Goal: Task Accomplishment & Management: Manage account settings

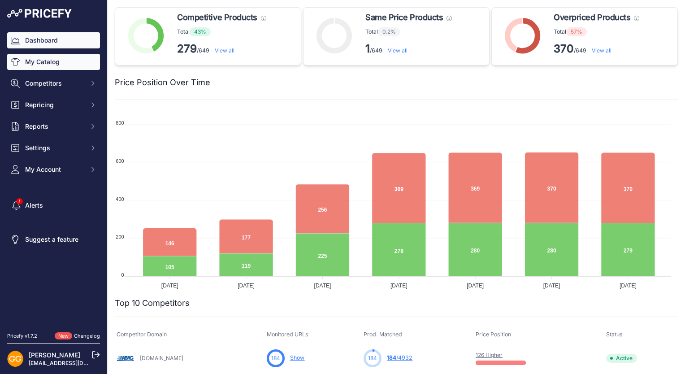
click at [61, 59] on link "My Catalog" at bounding box center [53, 62] width 93 height 16
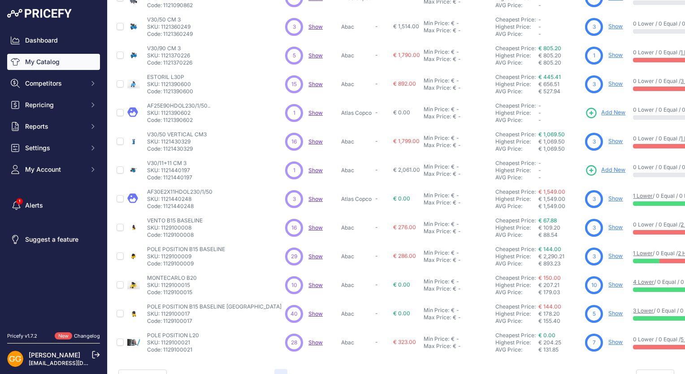
scroll to position [170, 0]
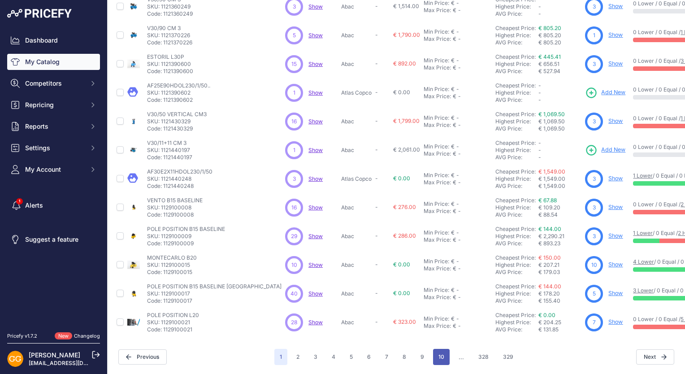
click at [435, 356] on button "10" at bounding box center [441, 357] width 17 height 16
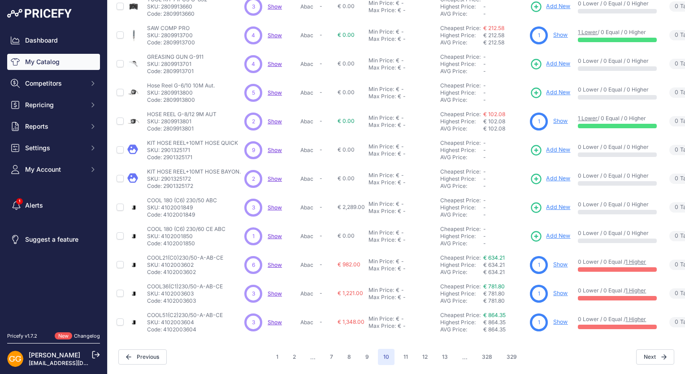
scroll to position [170, 0]
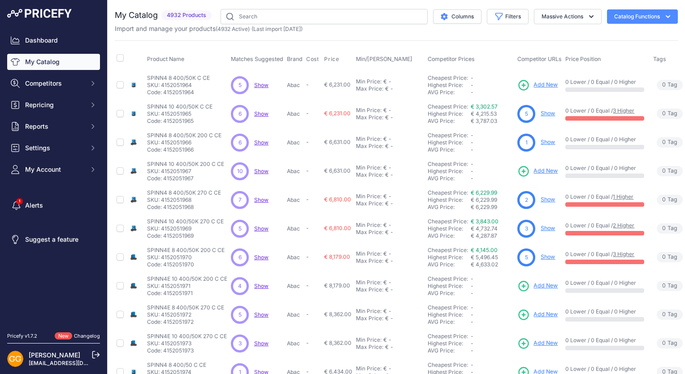
click at [538, 83] on span "Add New" at bounding box center [545, 85] width 24 height 9
click at [261, 85] on span "Show" at bounding box center [261, 85] width 14 height 7
click at [539, 168] on span "Add New" at bounding box center [545, 171] width 24 height 9
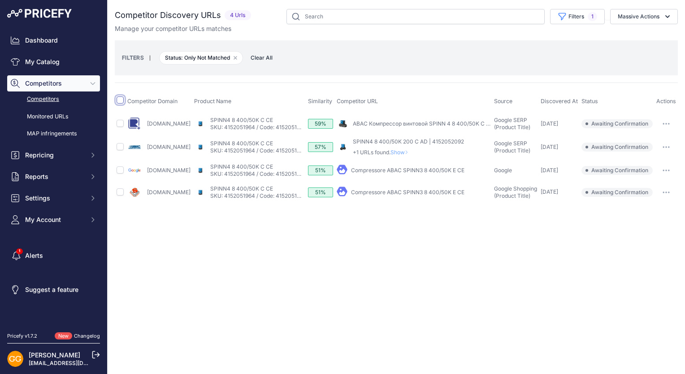
click at [119, 100] on input "checkbox" at bounding box center [120, 99] width 7 height 7
checkbox input "true"
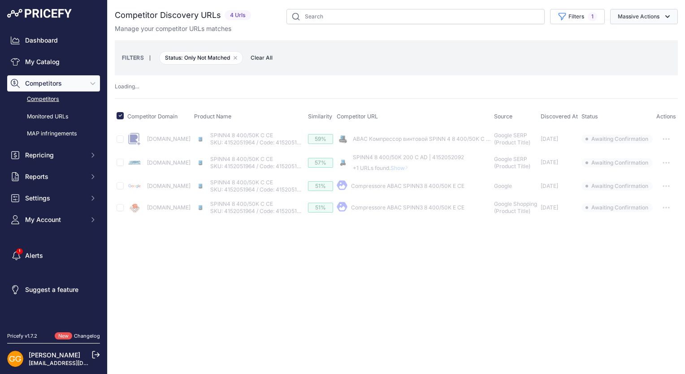
click at [666, 20] on icon "button" at bounding box center [667, 16] width 9 height 9
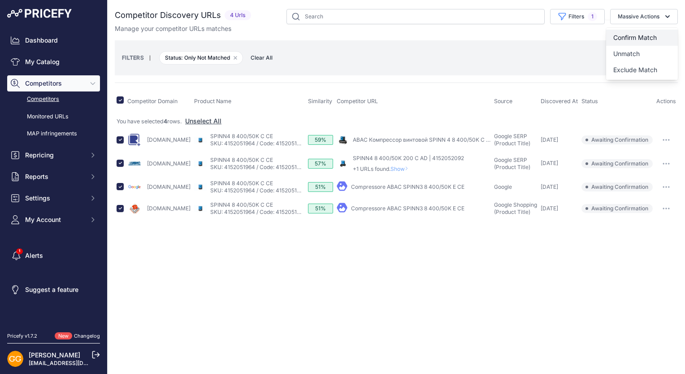
click at [651, 35] on span "Confirm Match" at bounding box center [634, 38] width 43 height 8
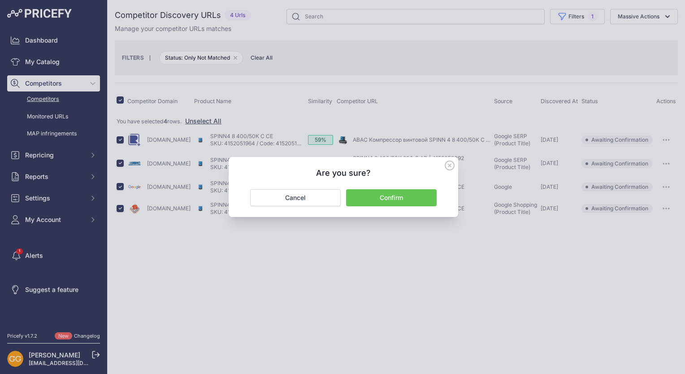
click at [394, 198] on button "Confirm" at bounding box center [391, 197] width 91 height 17
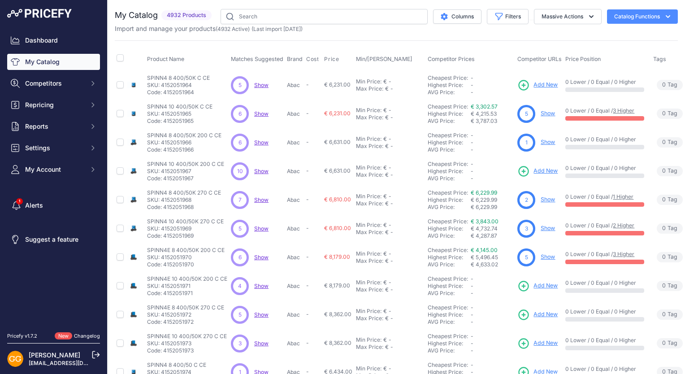
click at [260, 171] on span "Show" at bounding box center [261, 171] width 14 height 7
click at [257, 284] on span "Show" at bounding box center [261, 285] width 14 height 7
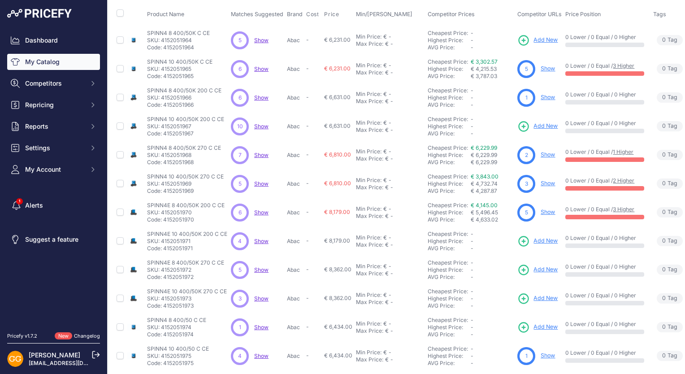
scroll to position [90, 0]
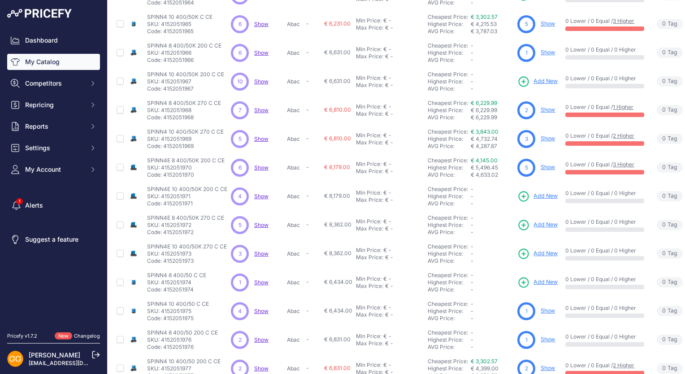
click at [259, 223] on span "Show" at bounding box center [261, 224] width 14 height 7
click at [264, 255] on span "Show" at bounding box center [261, 253] width 14 height 7
click at [262, 279] on span "Show" at bounding box center [261, 282] width 14 height 7
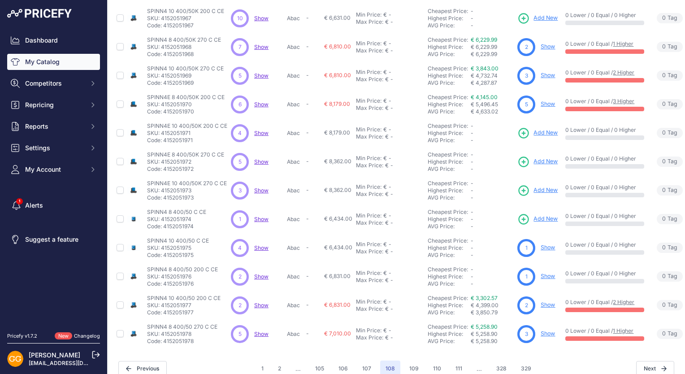
scroll to position [170, 0]
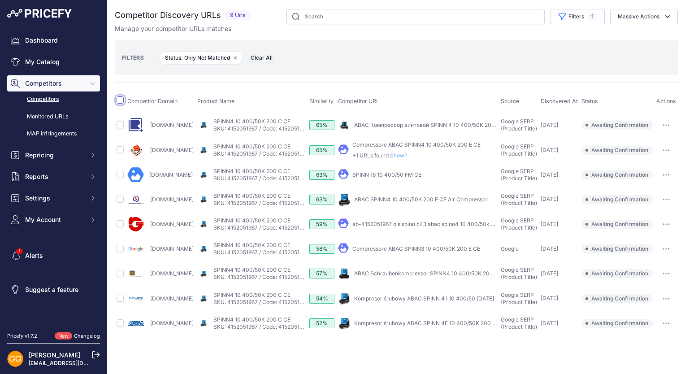
click at [119, 96] on input "checkbox" at bounding box center [120, 99] width 7 height 7
checkbox input "true"
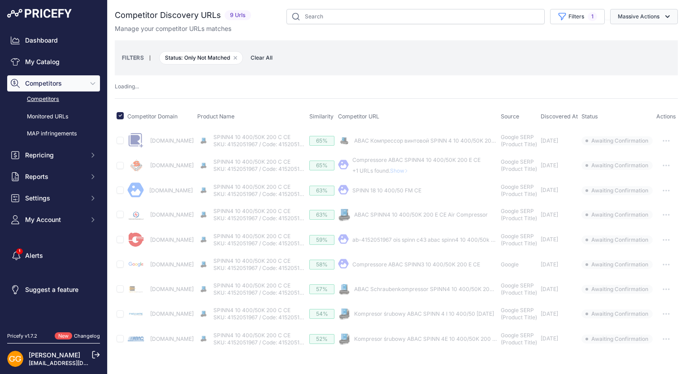
click at [646, 16] on button "Massive Actions" at bounding box center [644, 16] width 68 height 15
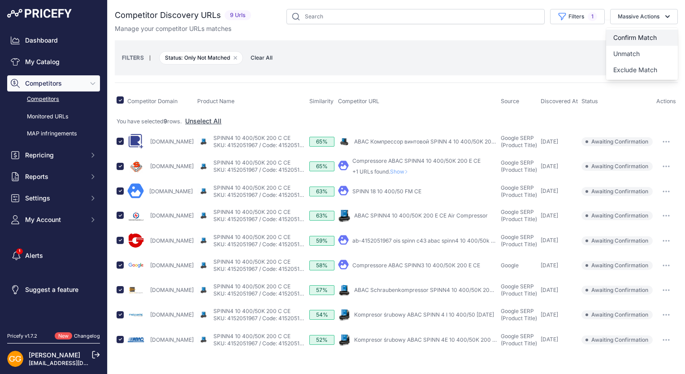
click at [646, 33] on button "Confirm Match" at bounding box center [642, 38] width 72 height 16
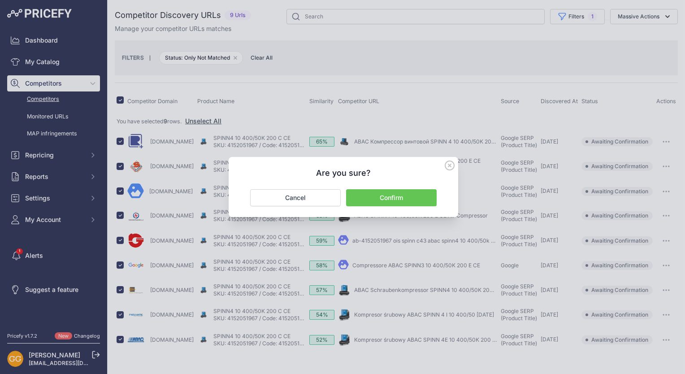
click at [404, 200] on button "Confirm" at bounding box center [391, 197] width 91 height 17
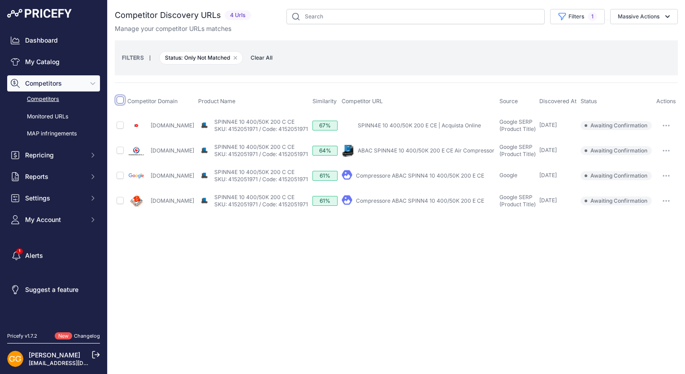
click at [120, 100] on input "checkbox" at bounding box center [120, 99] width 7 height 7
checkbox input "true"
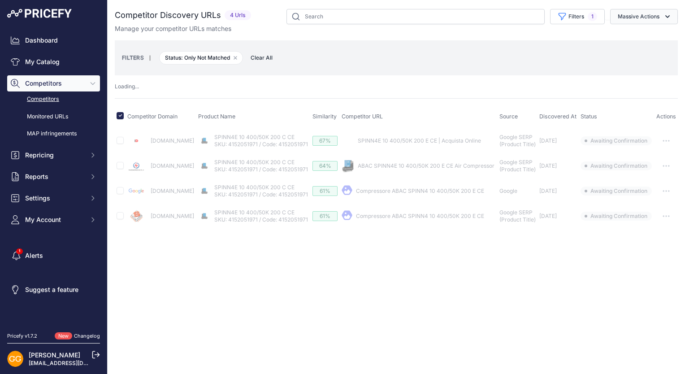
click at [654, 10] on button "Massive Actions" at bounding box center [644, 16] width 68 height 15
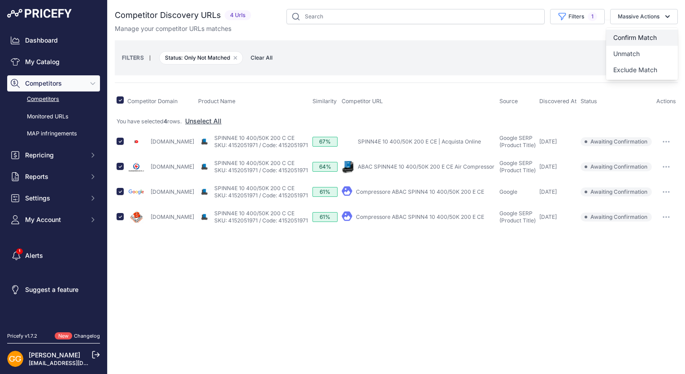
click at [658, 37] on button "Confirm Match" at bounding box center [642, 38] width 72 height 16
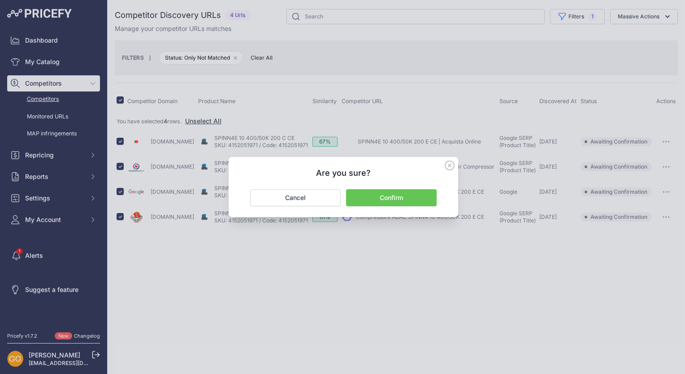
click at [394, 195] on button "Confirm" at bounding box center [391, 197] width 91 height 17
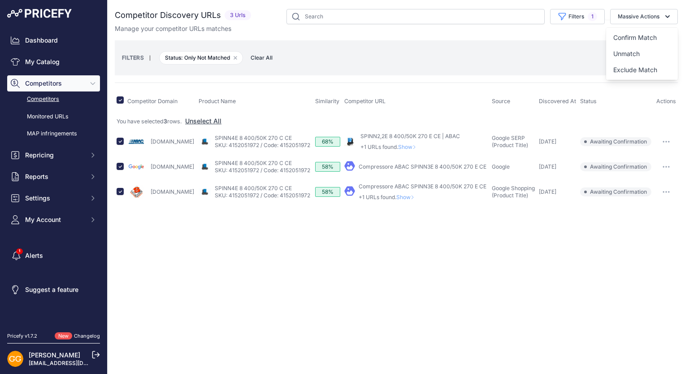
click at [641, 32] on button "Confirm Match" at bounding box center [642, 38] width 72 height 16
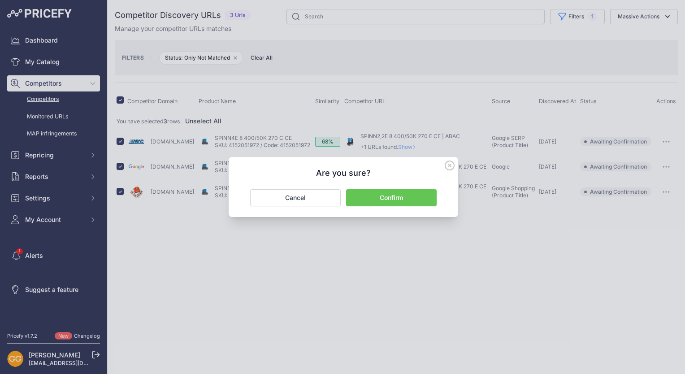
click at [405, 193] on button "Confirm" at bounding box center [391, 197] width 91 height 17
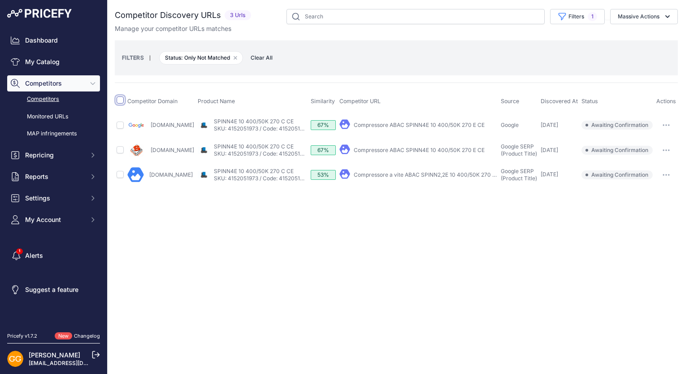
click at [122, 101] on input "checkbox" at bounding box center [120, 99] width 7 height 7
checkbox input "true"
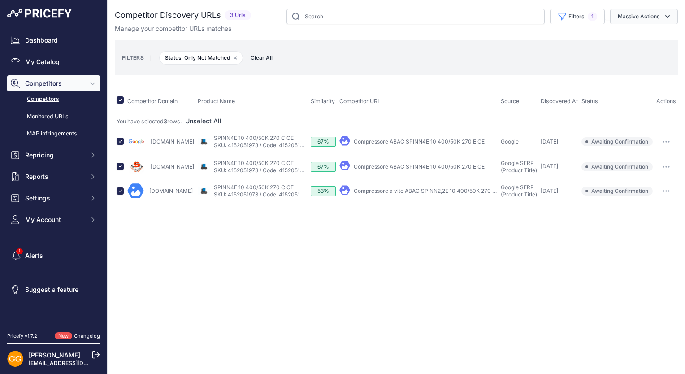
click at [670, 16] on icon "button" at bounding box center [667, 16] width 9 height 9
click at [642, 35] on span "Confirm Match" at bounding box center [634, 38] width 43 height 8
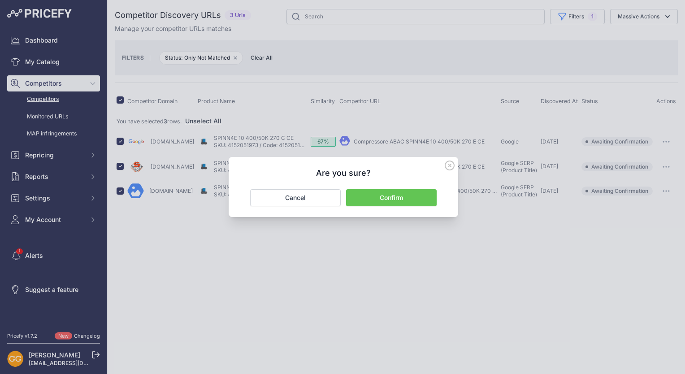
click at [403, 198] on button "Confirm" at bounding box center [391, 197] width 91 height 17
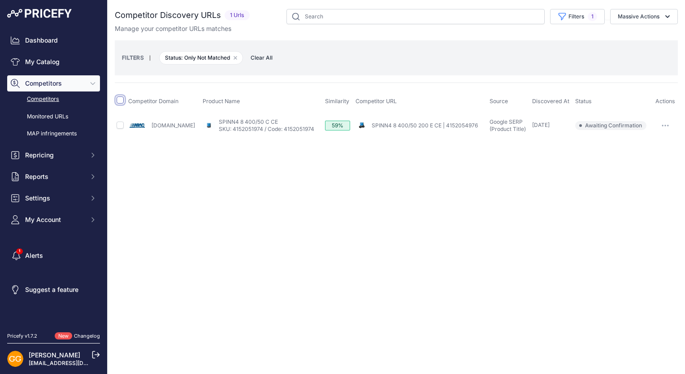
click at [121, 102] on input "checkbox" at bounding box center [120, 99] width 7 height 7
checkbox input "true"
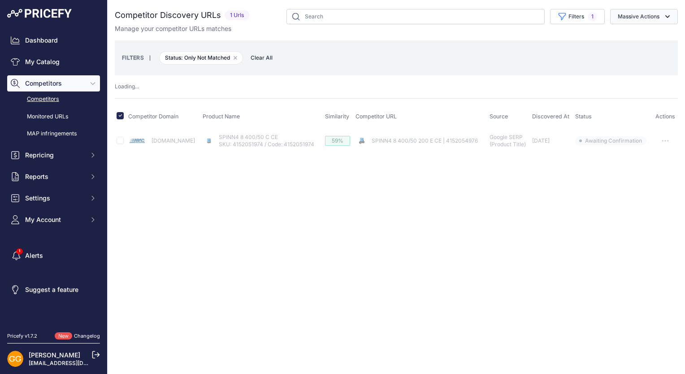
click at [652, 12] on button "Massive Actions" at bounding box center [644, 16] width 68 height 15
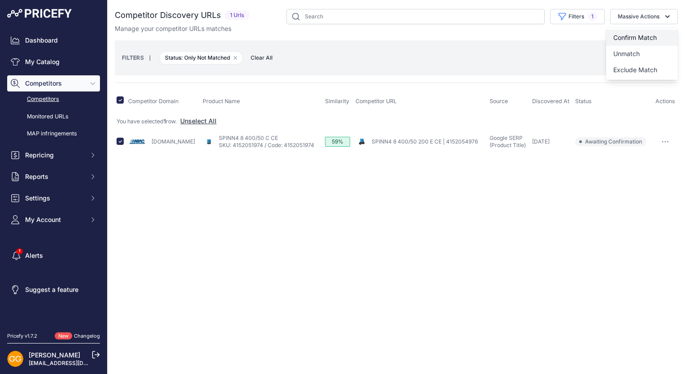
click at [649, 35] on span "Confirm Match" at bounding box center [634, 38] width 43 height 8
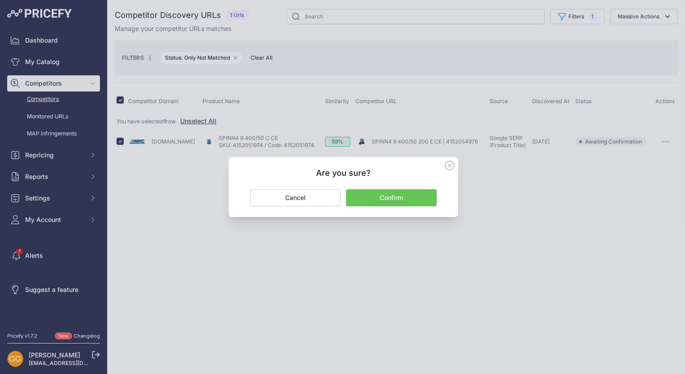
click at [406, 194] on button "Confirm" at bounding box center [391, 197] width 91 height 17
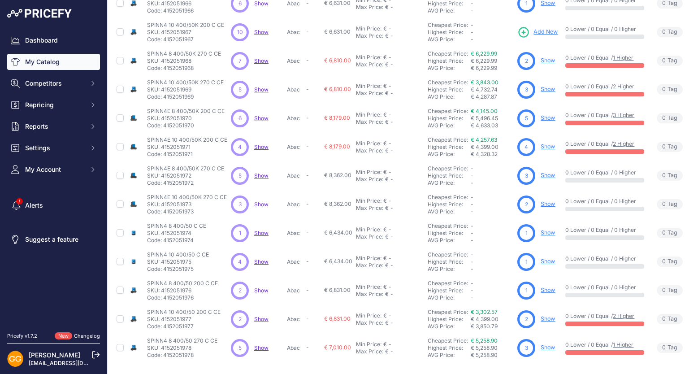
scroll to position [170, 0]
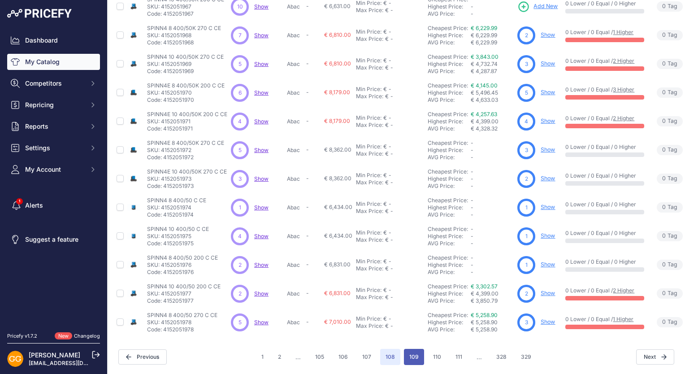
click at [416, 353] on button "109" at bounding box center [414, 357] width 20 height 16
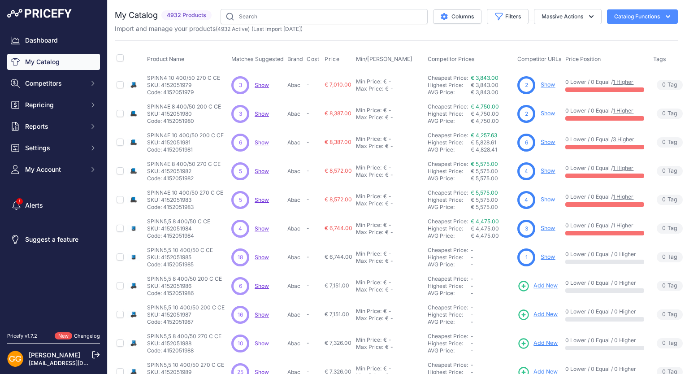
click at [256, 83] on span "Show" at bounding box center [262, 85] width 14 height 7
click at [260, 116] on span "Show" at bounding box center [262, 113] width 14 height 7
click at [259, 255] on span "Show" at bounding box center [262, 257] width 14 height 7
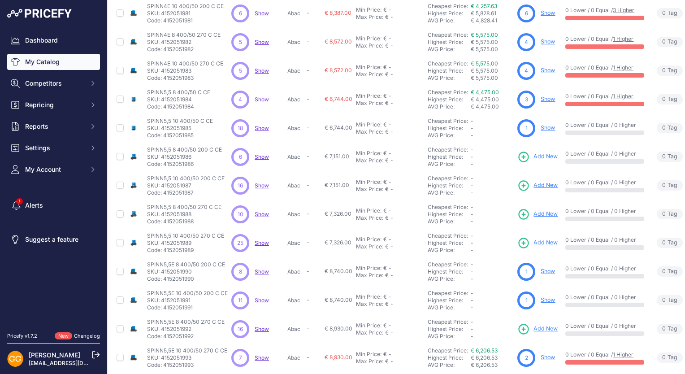
scroll to position [170, 0]
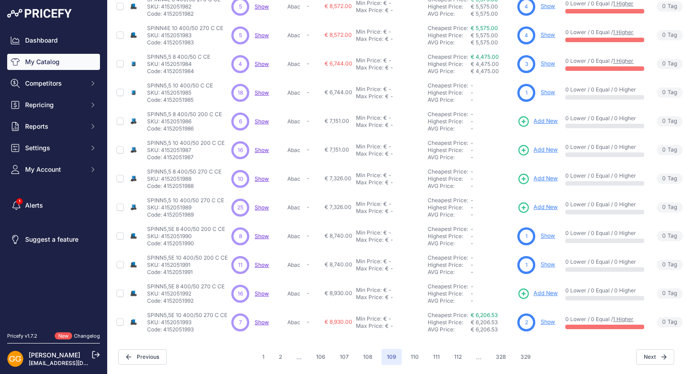
click at [257, 118] on span "Show" at bounding box center [262, 121] width 14 height 7
click at [263, 147] on span "Show" at bounding box center [262, 150] width 14 height 7
click at [264, 175] on span "Show" at bounding box center [262, 178] width 14 height 7
click at [260, 204] on span "Show" at bounding box center [262, 207] width 14 height 7
click at [262, 233] on span "Show" at bounding box center [262, 236] width 14 height 7
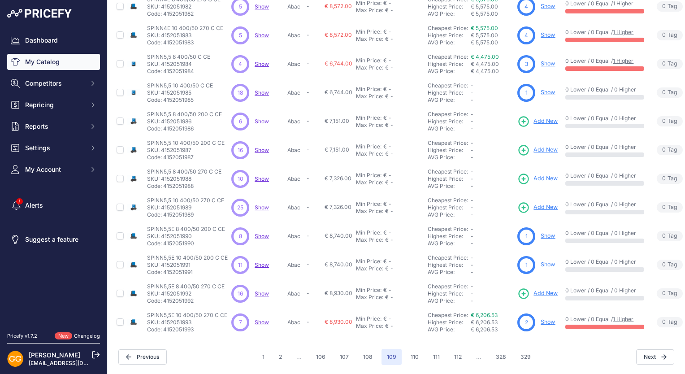
click at [260, 261] on span "Show" at bounding box center [262, 264] width 14 height 7
click at [264, 290] on span "Show" at bounding box center [262, 293] width 14 height 7
click at [262, 290] on span "Show" at bounding box center [262, 293] width 14 height 7
click at [264, 319] on span "Show" at bounding box center [262, 322] width 14 height 7
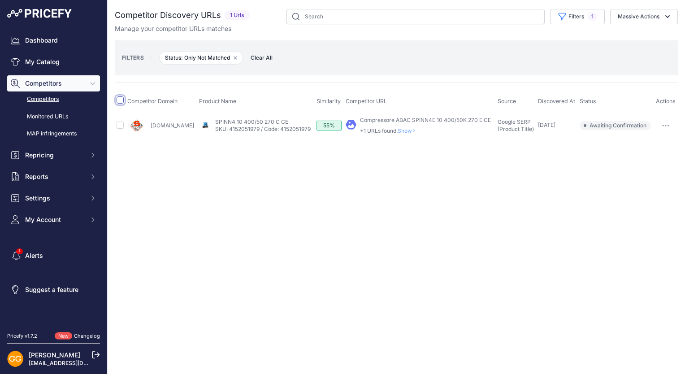
click at [119, 99] on input "checkbox" at bounding box center [120, 99] width 7 height 7
checkbox input "true"
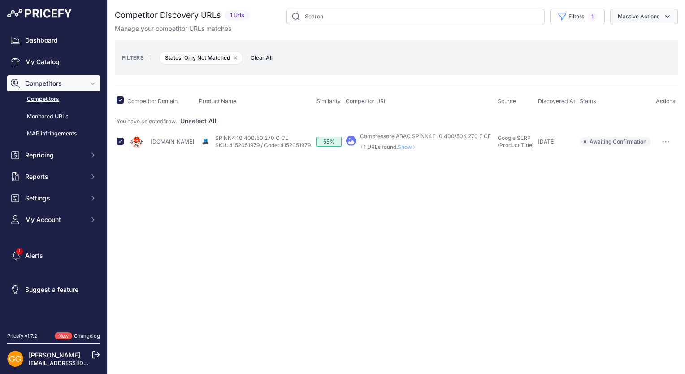
click at [648, 16] on button "Massive Actions" at bounding box center [644, 16] width 68 height 15
click at [651, 35] on span "Confirm Match" at bounding box center [634, 38] width 43 height 8
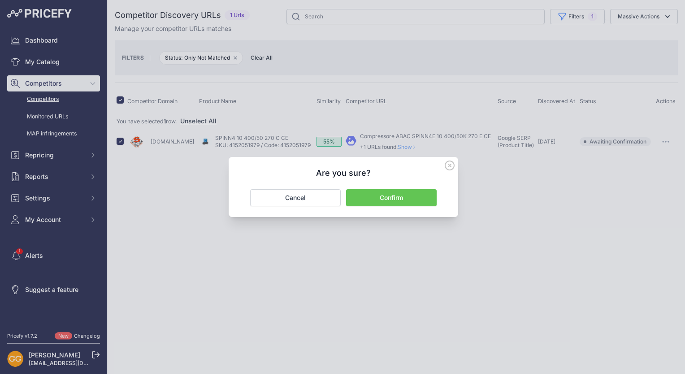
click at [387, 199] on button "Confirm" at bounding box center [391, 197] width 91 height 17
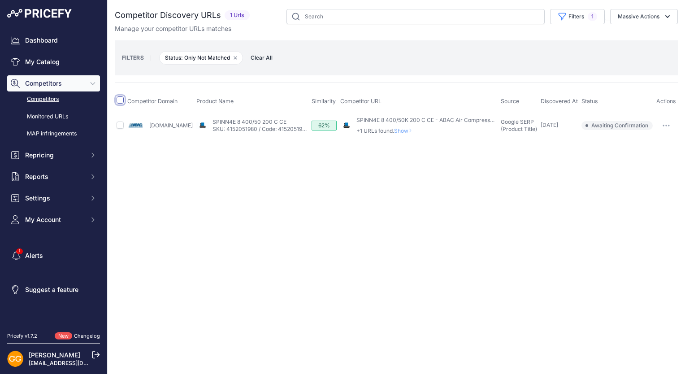
click at [121, 100] on input "checkbox" at bounding box center [120, 99] width 7 height 7
checkbox input "true"
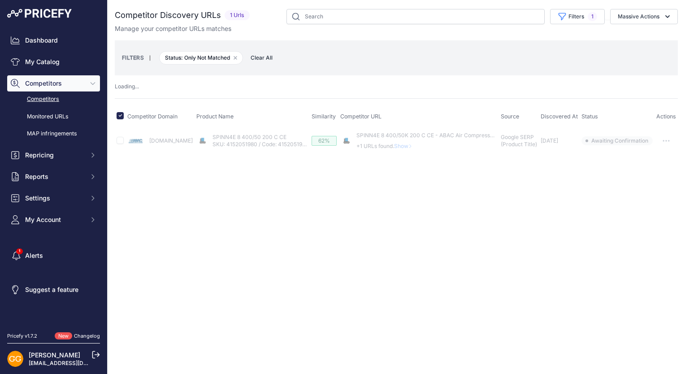
drag, startPoint x: 655, startPoint y: 13, endPoint x: 647, endPoint y: 30, distance: 18.8
click at [654, 13] on button "Massive Actions" at bounding box center [644, 16] width 68 height 15
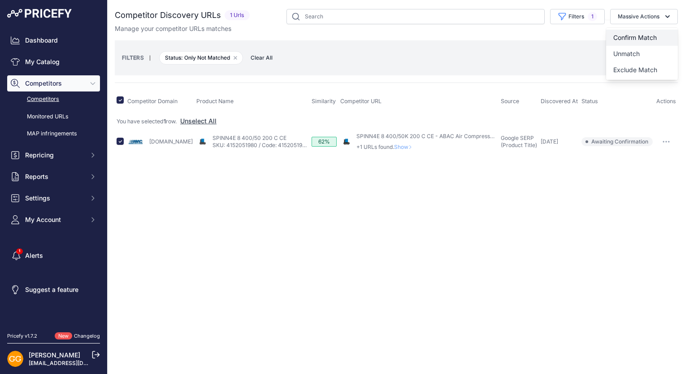
click at [635, 35] on span "Confirm Match" at bounding box center [634, 38] width 43 height 8
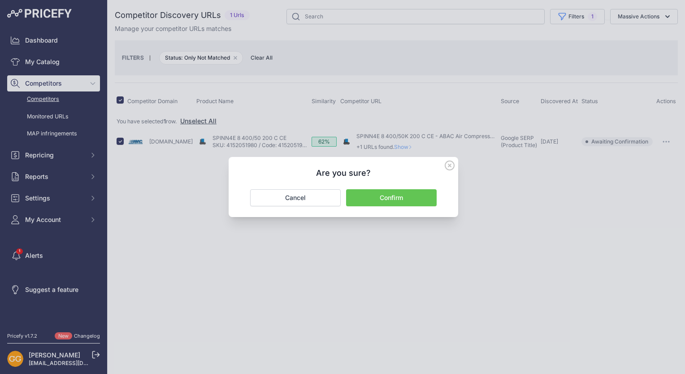
click at [406, 196] on button "Confirm" at bounding box center [391, 197] width 91 height 17
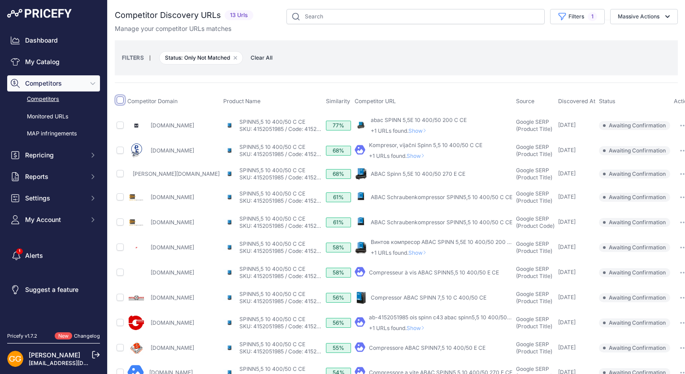
click at [120, 100] on input "checkbox" at bounding box center [120, 99] width 7 height 7
checkbox input "true"
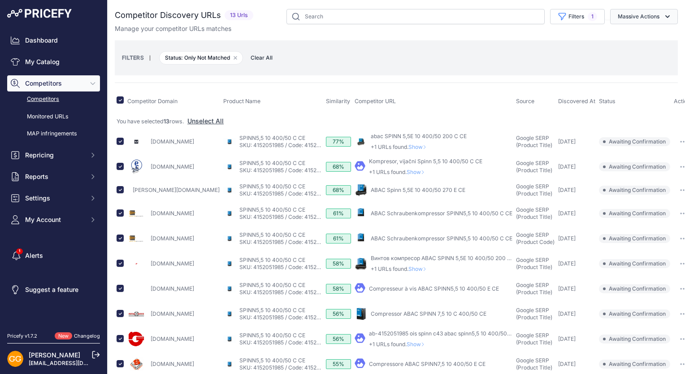
click at [650, 19] on button "Massive Actions" at bounding box center [644, 16] width 68 height 15
click at [649, 36] on span "Confirm Match" at bounding box center [634, 38] width 43 height 8
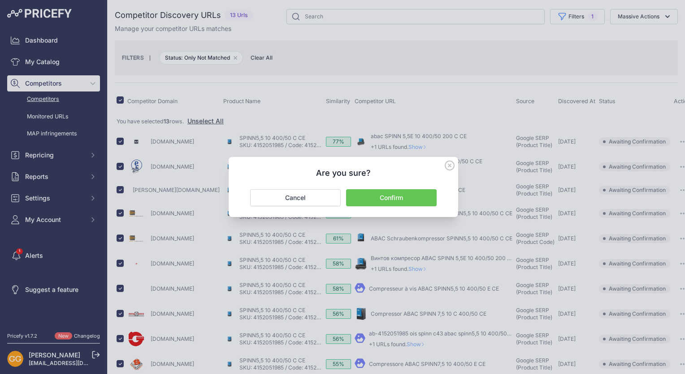
click at [403, 195] on button "Confirm" at bounding box center [391, 197] width 91 height 17
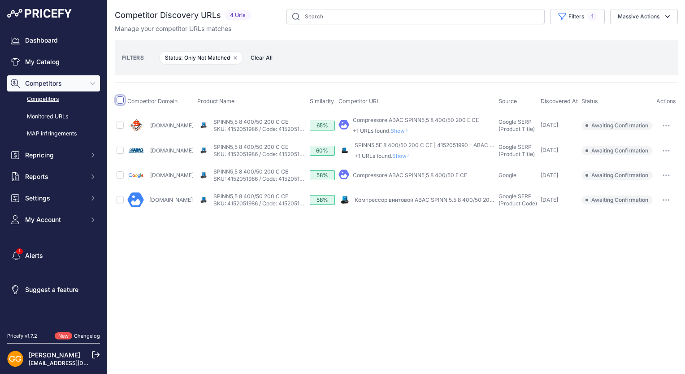
click at [121, 99] on input "checkbox" at bounding box center [120, 99] width 7 height 7
checkbox input "true"
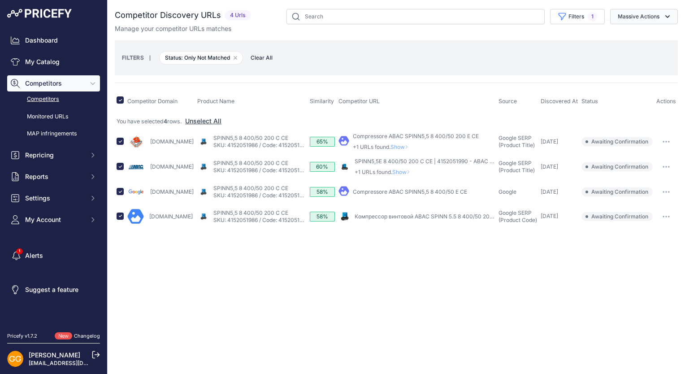
click at [656, 13] on button "Massive Actions" at bounding box center [644, 16] width 68 height 15
click at [653, 36] on span "Confirm Match" at bounding box center [634, 38] width 43 height 8
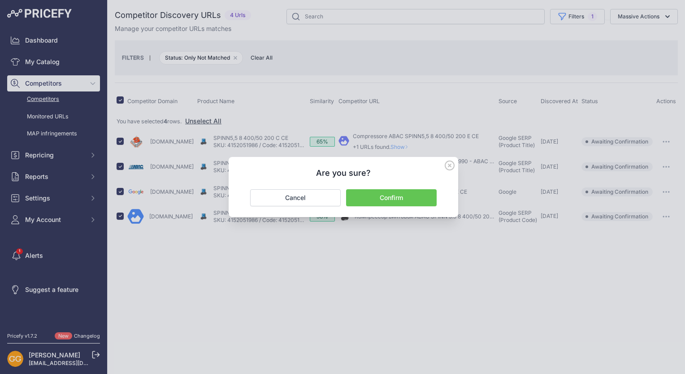
click at [408, 203] on button "Confirm" at bounding box center [391, 197] width 91 height 17
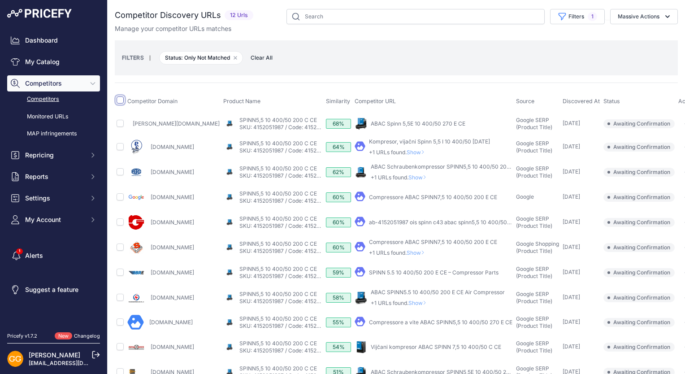
click at [121, 98] on input "checkbox" at bounding box center [120, 99] width 7 height 7
checkbox input "true"
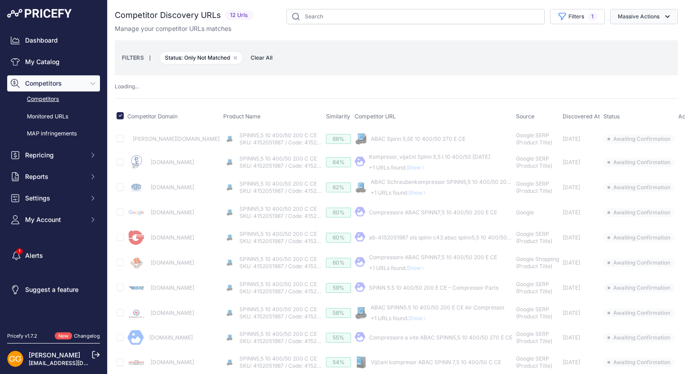
drag, startPoint x: 671, startPoint y: 18, endPoint x: 665, endPoint y: 17, distance: 5.4
click at [670, 17] on button "Massive Actions" at bounding box center [644, 16] width 68 height 15
click at [665, 17] on button "Massive Actions" at bounding box center [644, 16] width 68 height 15
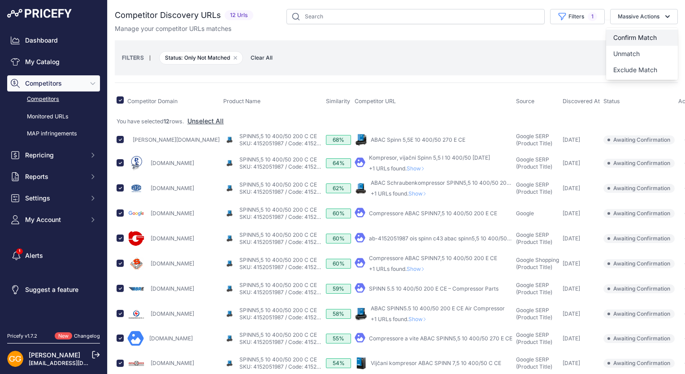
click at [657, 31] on button "Confirm Match" at bounding box center [642, 38] width 72 height 16
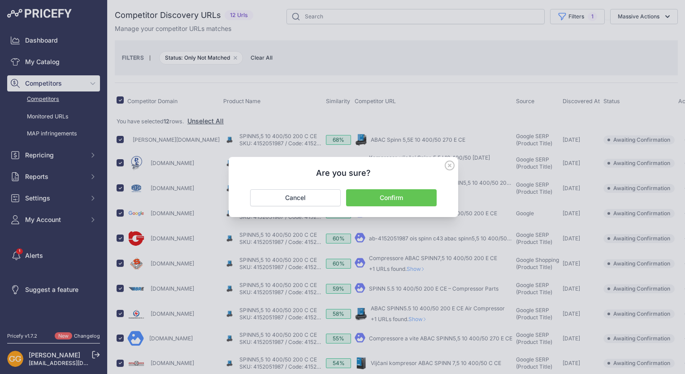
click at [413, 194] on button "Confirm" at bounding box center [391, 197] width 91 height 17
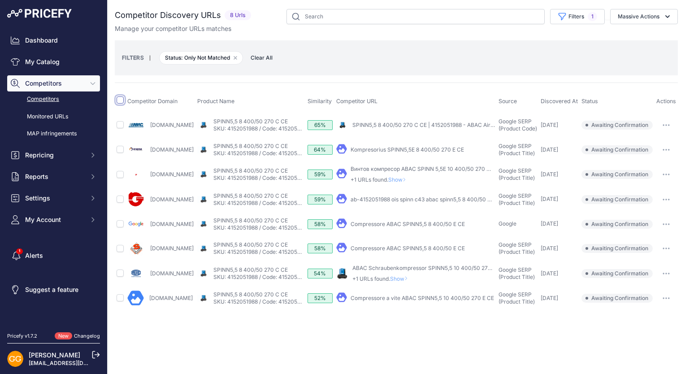
click at [119, 101] on input "checkbox" at bounding box center [120, 99] width 7 height 7
checkbox input "true"
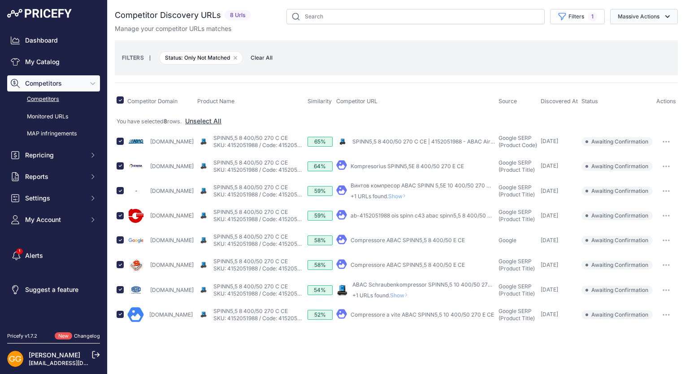
click at [640, 15] on button "Massive Actions" at bounding box center [644, 16] width 68 height 15
click at [629, 33] on button "Confirm Match" at bounding box center [642, 38] width 72 height 16
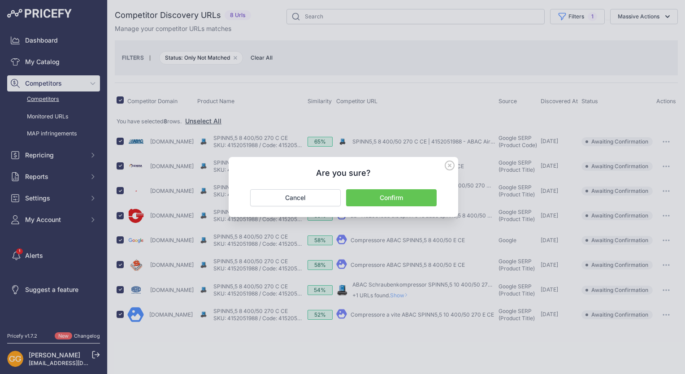
click at [421, 201] on button "Confirm" at bounding box center [391, 197] width 91 height 17
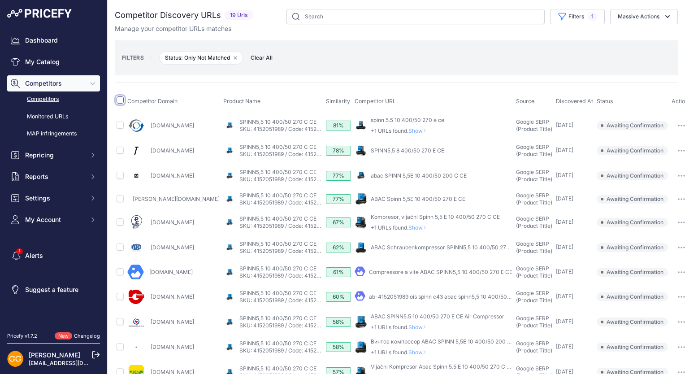
click at [119, 99] on input "checkbox" at bounding box center [120, 99] width 7 height 7
checkbox input "true"
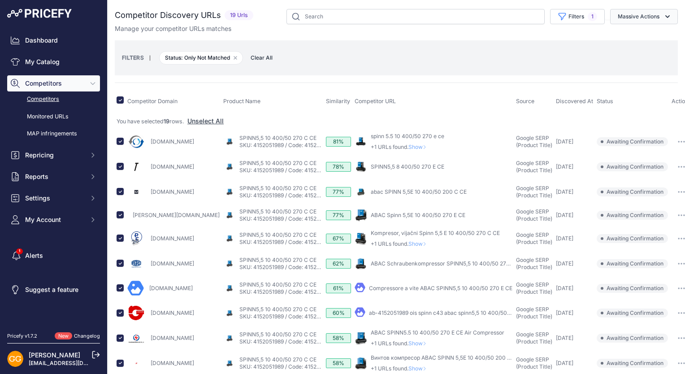
click at [659, 11] on button "Massive Actions" at bounding box center [644, 16] width 68 height 15
click at [622, 36] on span "Confirm Match" at bounding box center [634, 38] width 43 height 8
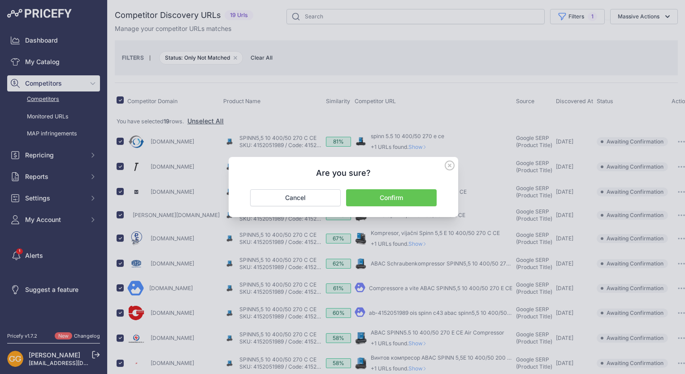
click at [396, 194] on button "Confirm" at bounding box center [391, 197] width 91 height 17
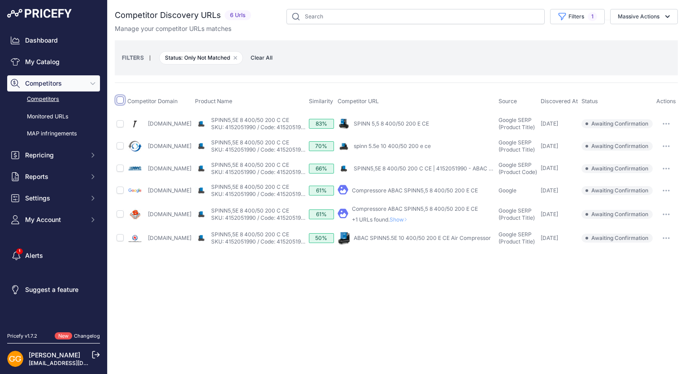
click at [121, 102] on input "checkbox" at bounding box center [120, 99] width 7 height 7
checkbox input "true"
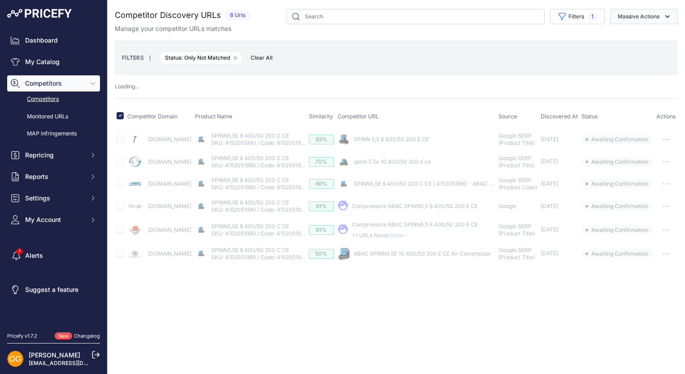
click at [653, 17] on button "Massive Actions" at bounding box center [644, 16] width 68 height 15
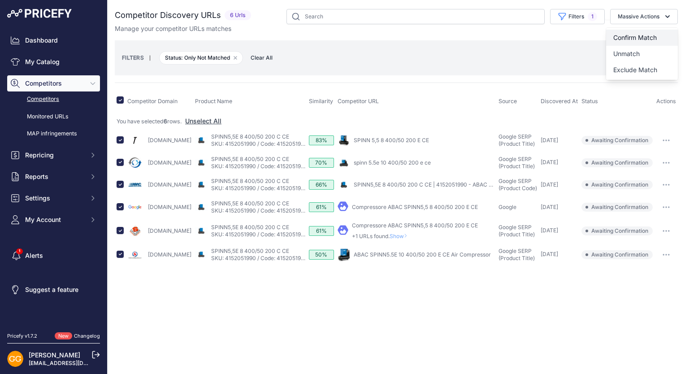
drag, startPoint x: 646, startPoint y: 33, endPoint x: 642, endPoint y: 36, distance: 5.2
click at [646, 34] on span "Confirm Match" at bounding box center [634, 38] width 43 height 8
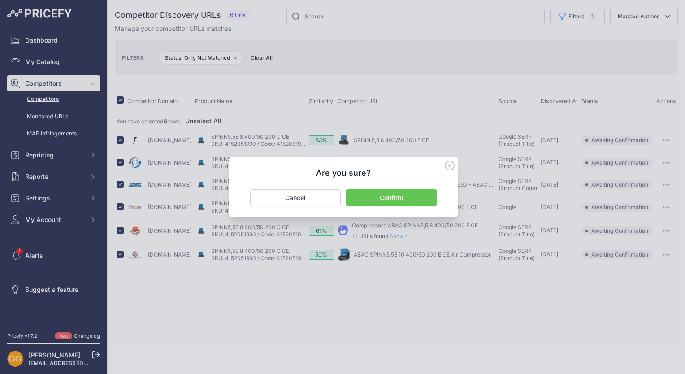
click at [414, 195] on button "Confirm" at bounding box center [391, 197] width 91 height 17
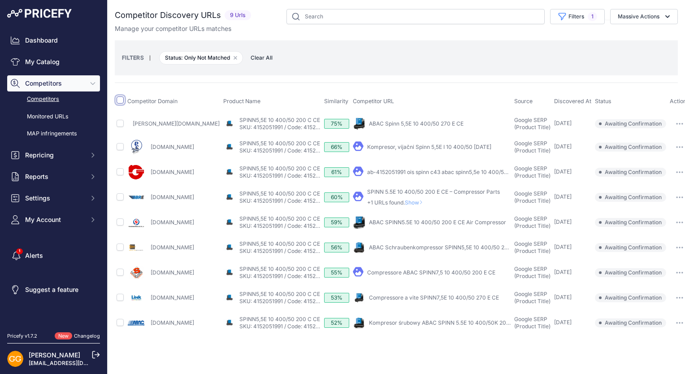
click at [117, 101] on input "checkbox" at bounding box center [120, 99] width 7 height 7
checkbox input "true"
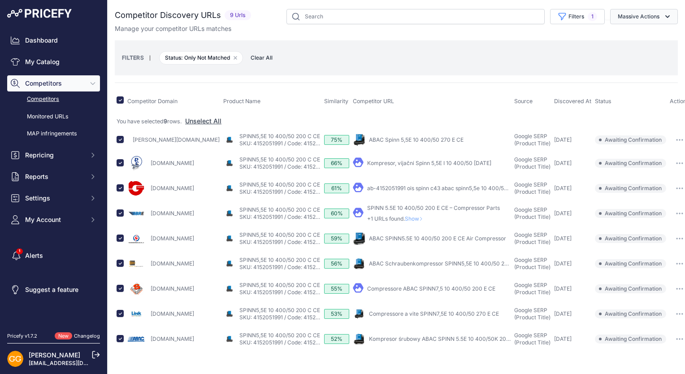
click at [633, 13] on button "Massive Actions" at bounding box center [644, 16] width 68 height 15
click at [633, 33] on button "Confirm Match" at bounding box center [642, 38] width 72 height 16
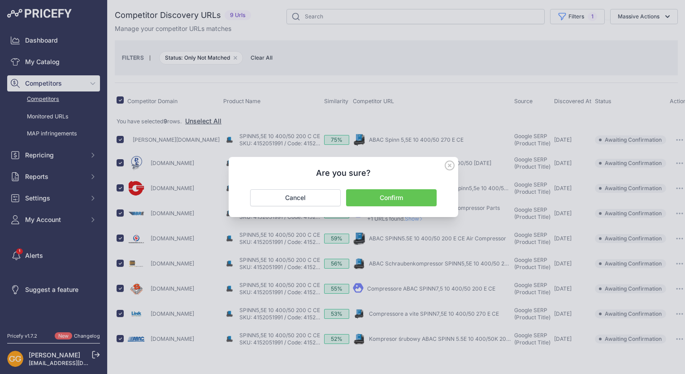
click at [426, 195] on button "Confirm" at bounding box center [391, 197] width 91 height 17
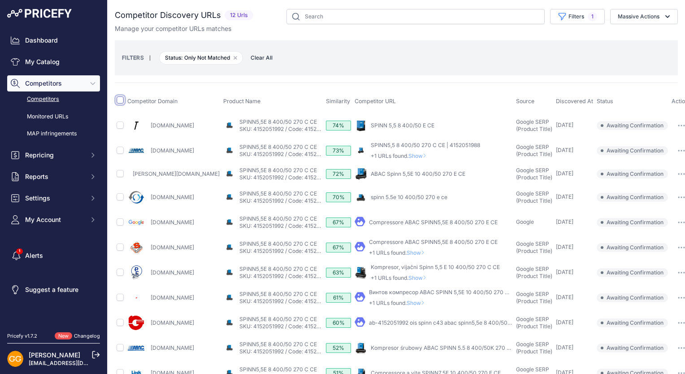
click at [120, 101] on input "checkbox" at bounding box center [120, 99] width 7 height 7
checkbox input "true"
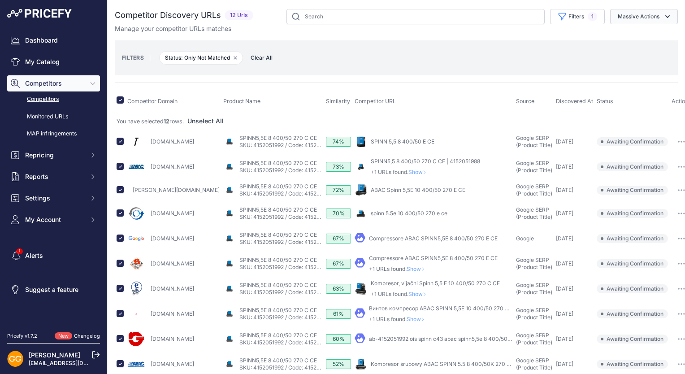
click at [648, 15] on button "Massive Actions" at bounding box center [644, 16] width 68 height 15
drag, startPoint x: 639, startPoint y: 30, endPoint x: 634, endPoint y: 35, distance: 7.0
click at [638, 30] on button "Confirm Match" at bounding box center [642, 38] width 72 height 16
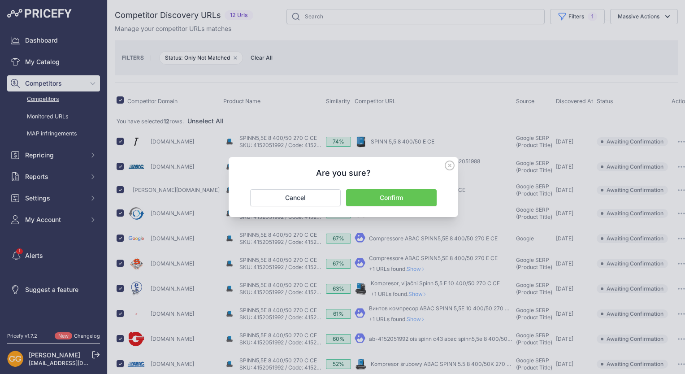
click at [407, 193] on button "Confirm" at bounding box center [391, 197] width 91 height 17
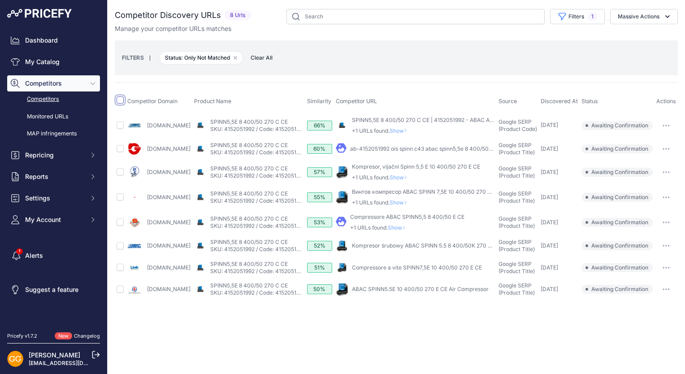
click at [121, 100] on input "checkbox" at bounding box center [120, 99] width 7 height 7
checkbox input "true"
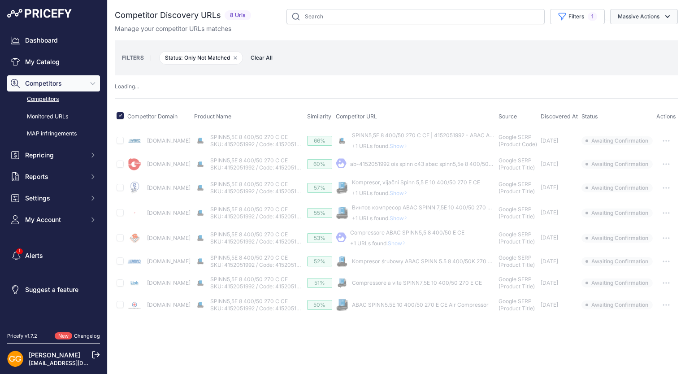
click at [667, 15] on icon "button" at bounding box center [667, 16] width 9 height 9
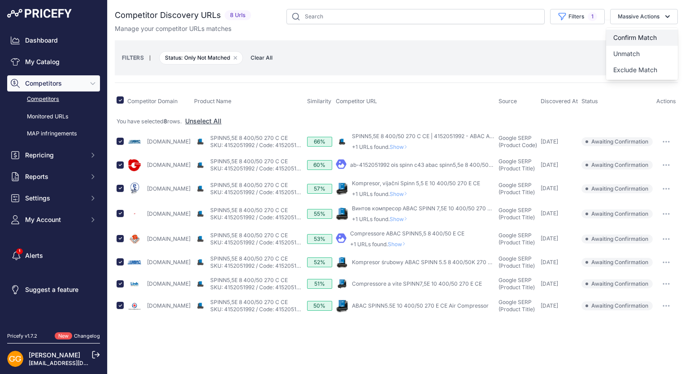
click at [654, 31] on button "Confirm Match" at bounding box center [642, 38] width 72 height 16
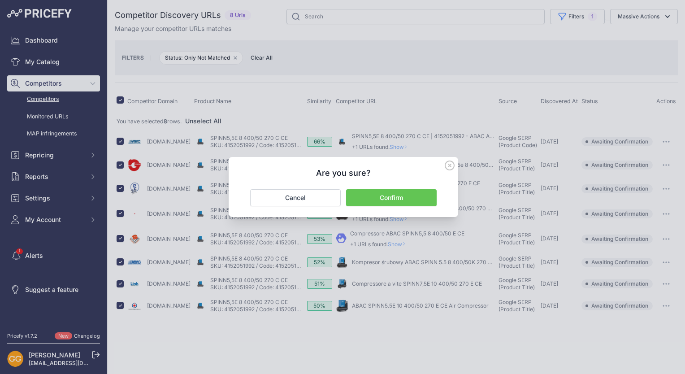
click at [408, 199] on button "Confirm" at bounding box center [391, 197] width 91 height 17
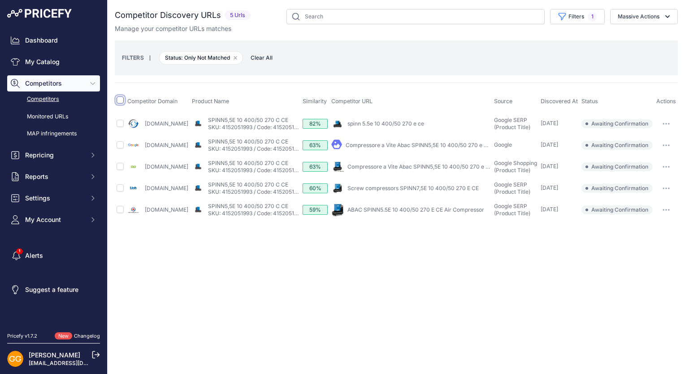
click at [122, 98] on input "checkbox" at bounding box center [120, 99] width 7 height 7
checkbox input "true"
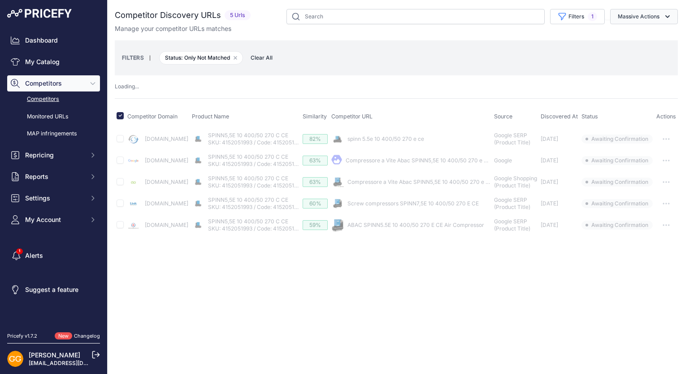
click at [666, 18] on icon "button" at bounding box center [667, 16] width 9 height 9
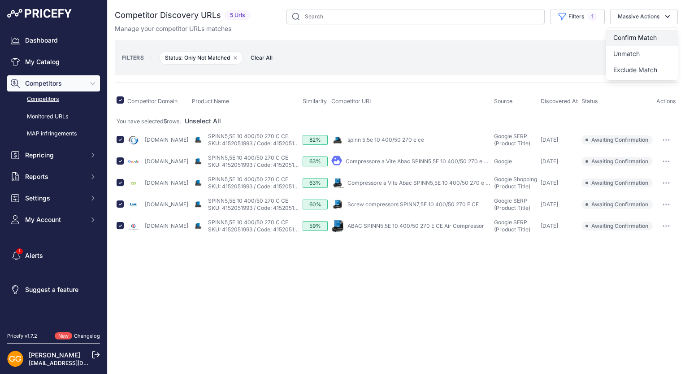
click at [659, 35] on button "Confirm Match" at bounding box center [642, 38] width 72 height 16
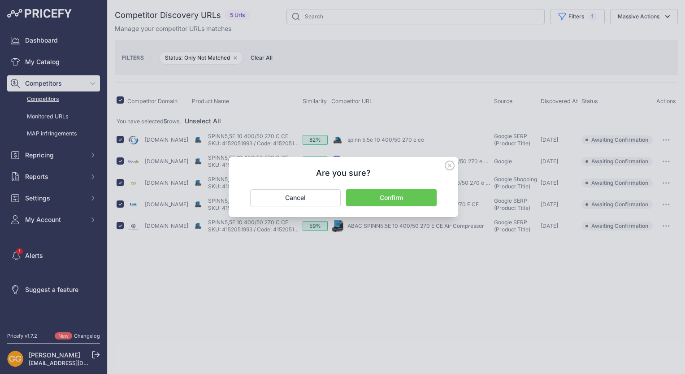
click at [402, 201] on button "Confirm" at bounding box center [391, 197] width 91 height 17
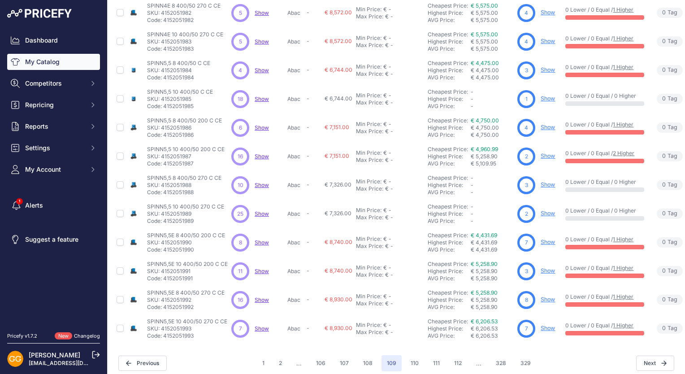
scroll to position [170, 0]
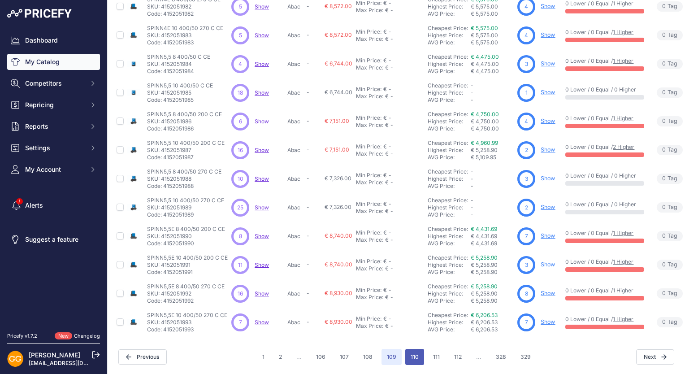
click at [407, 350] on button "110" at bounding box center [414, 357] width 19 height 16
